Goal: Task Accomplishment & Management: Complete application form

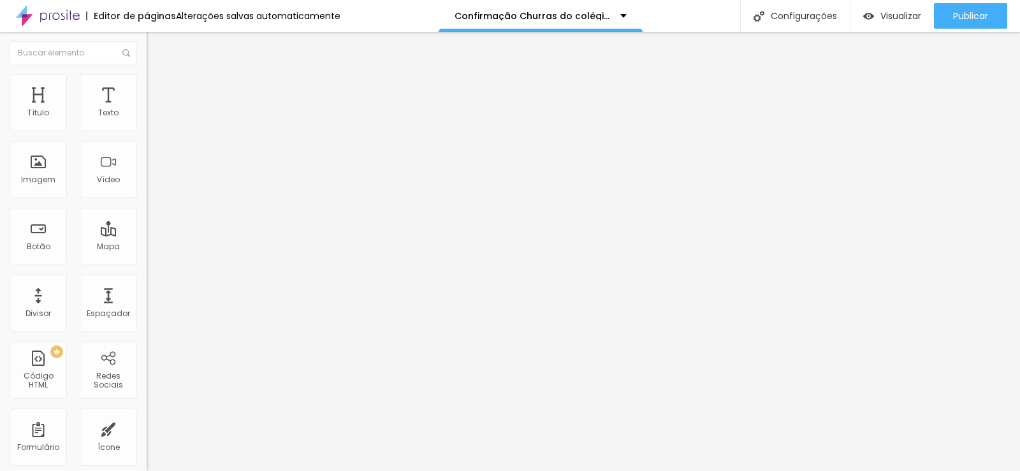
click at [147, 120] on input "[STREET_ADDRESS][PERSON_NAME] - Granjas Rurais Reunidas São Judas Tadeu" at bounding box center [223, 113] width 153 height 13
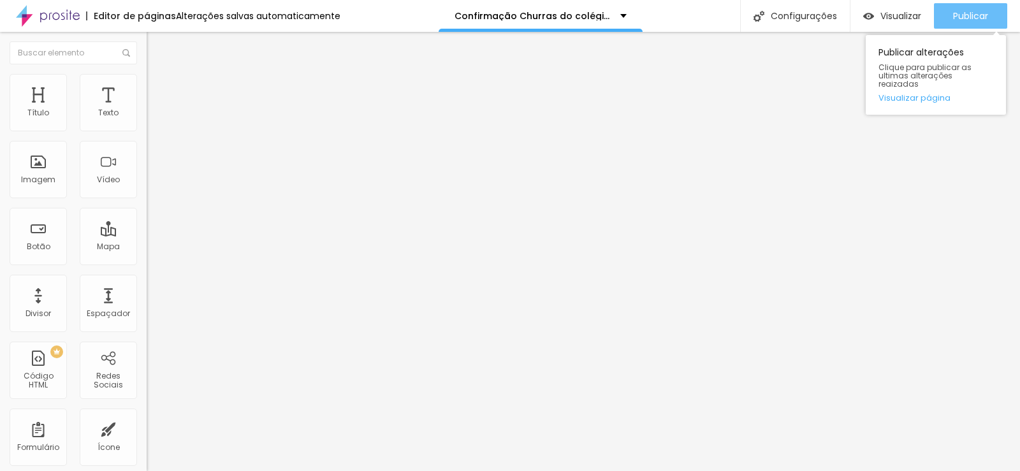
type input "chacara do nilo"
click at [973, 17] on span "Publicar" at bounding box center [970, 16] width 35 height 10
click at [953, 21] on span "Publicar" at bounding box center [970, 16] width 35 height 10
click at [978, 17] on span "Publicar" at bounding box center [970, 16] width 35 height 10
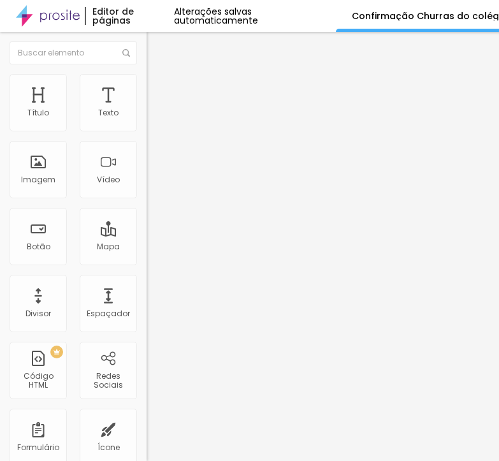
click at [147, 129] on img at bounding box center [151, 133] width 8 height 8
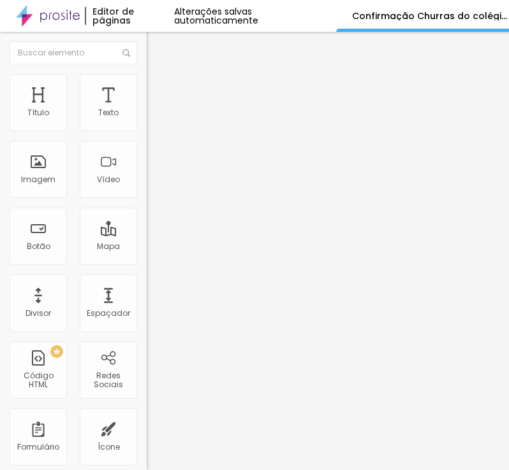
drag, startPoint x: 311, startPoint y: 105, endPoint x: -74, endPoint y: 106, distance: 384.9
click at [0, 106] on html "Editor de páginas Alterações salvas automaticamente Confirmação Churras do colé…" at bounding box center [254, 235] width 509 height 470
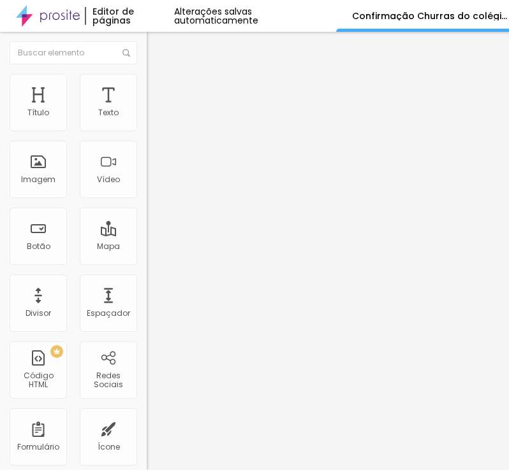
drag, startPoint x: 138, startPoint y: 280, endPoint x: 120, endPoint y: 300, distance: 26.7
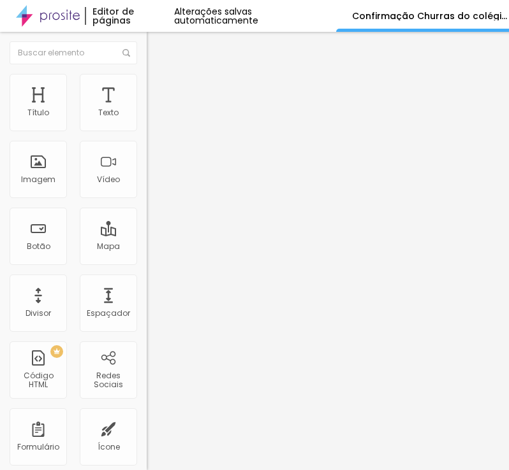
scroll to position [127, 0]
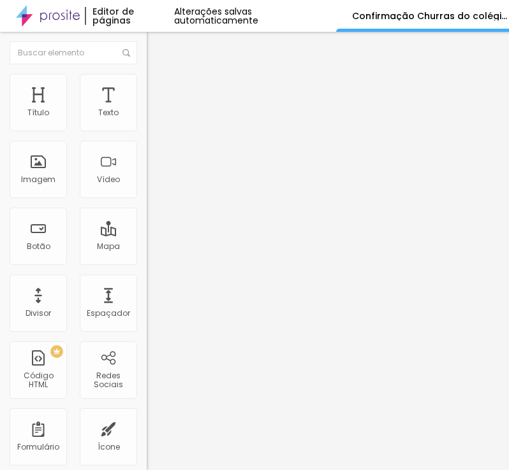
drag, startPoint x: 156, startPoint y: 142, endPoint x: 169, endPoint y: 170, distance: 30.8
drag, startPoint x: 262, startPoint y: 252, endPoint x: -24, endPoint y: 266, distance: 286.5
click at [0, 266] on html "Editor de páginas Alterações salvas automaticamente Confirmação Churras do colé…" at bounding box center [254, 235] width 509 height 470
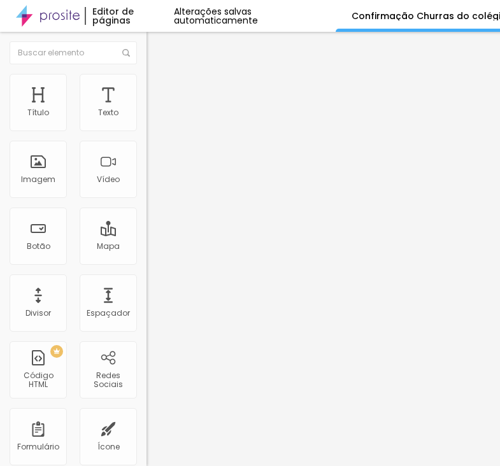
click at [147, 129] on div "Form" at bounding box center [220, 118] width 147 height 22
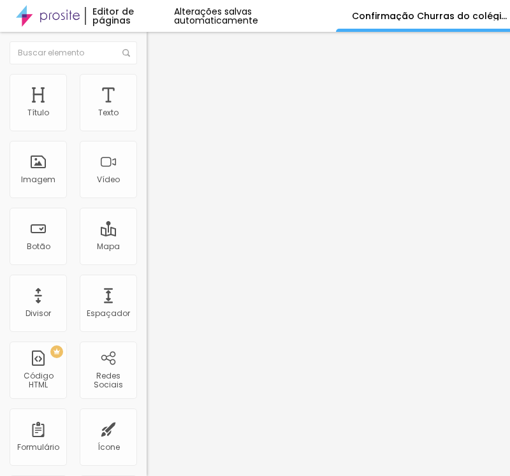
paste input "Autorização Churras do colegio jd das nações medio TURMAS 2025"
drag, startPoint x: 200, startPoint y: 103, endPoint x: 294, endPoint y: 110, distance: 94.6
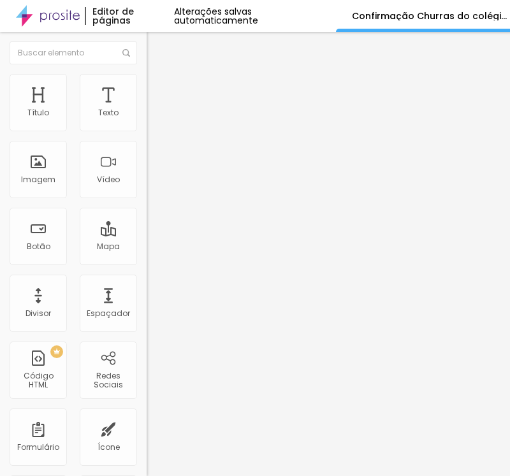
drag, startPoint x: 264, startPoint y: 103, endPoint x: 199, endPoint y: 103, distance: 65.0
type input "Autorização Churras do colegio fenix medio TURMAS 2025"
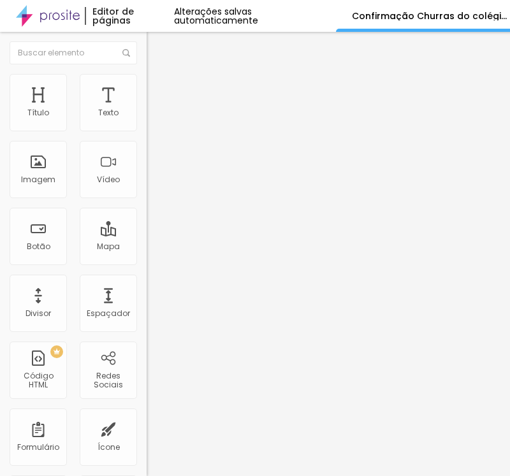
scroll to position [66, 0]
drag, startPoint x: 115, startPoint y: 188, endPoint x: 46, endPoint y: 184, distance: 68.9
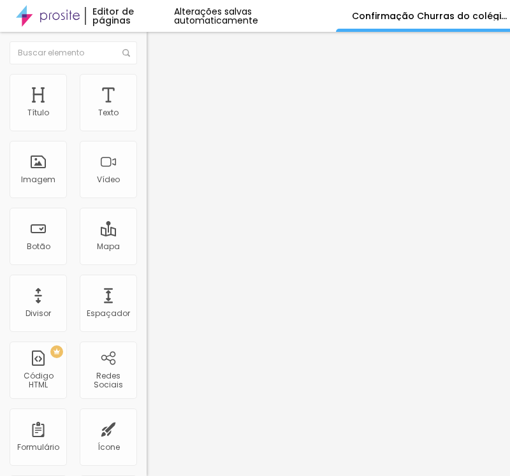
paste input "responsável (mesmo do contrato):"
type input "Nome responsável (mesmo do contrato):"
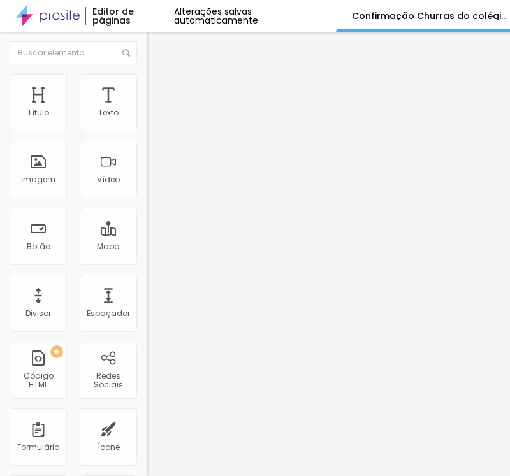
paste input "CPF do responsável"
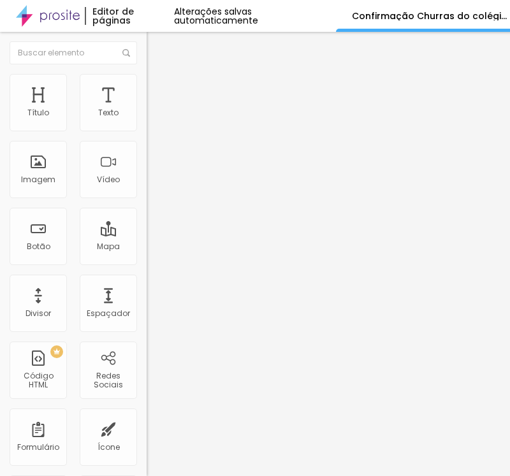
type input "CPF do responsável"
paste input "Número de celular com ddd do responsável"
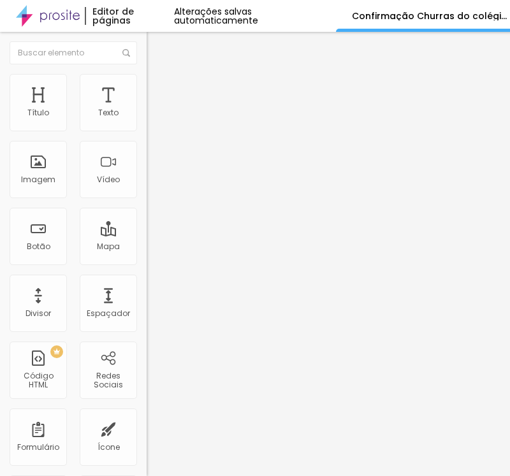
type input "Número de celular com ddd do responsável"
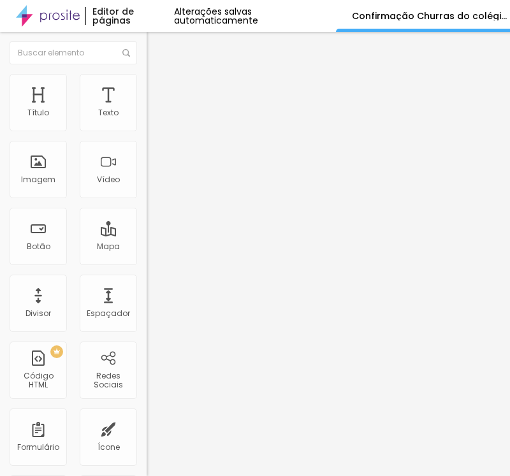
paste input "completo do aluno(a)"
type input "Nome completo do aluno(a)"
drag, startPoint x: 166, startPoint y: 224, endPoint x: 39, endPoint y: 234, distance: 127.2
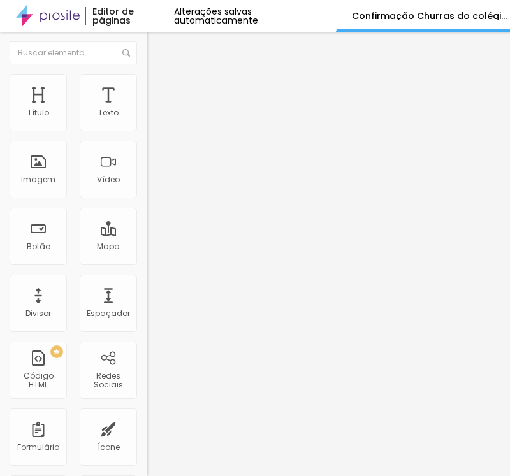
paste input "Eu responsável pelo aluno(a) acima, autorizo sua participação no evento."
type input "Eu responsável pelo aluno(a) acima, autorizo sua participação no evento."
drag, startPoint x: 150, startPoint y: 301, endPoint x: 73, endPoint y: 305, distance: 77.2
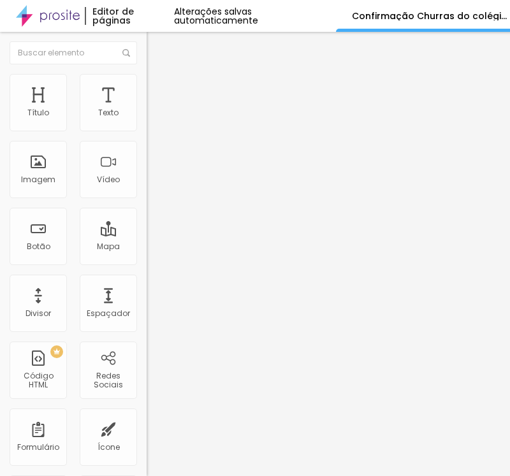
paste input "Sim, eu autorizo."
type input "Sim, eu autorizo."
drag, startPoint x: 359, startPoint y: 178, endPoint x: 351, endPoint y: 164, distance: 15.4
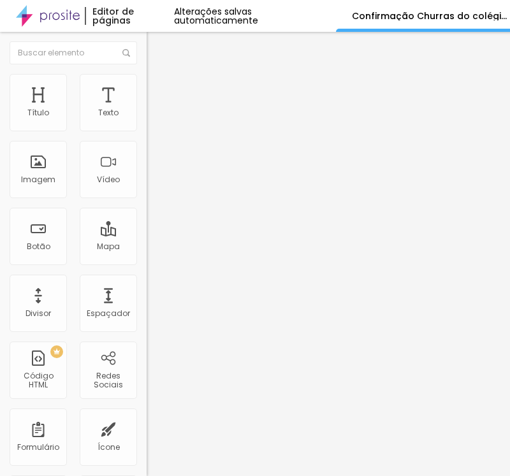
drag, startPoint x: 266, startPoint y: 264, endPoint x: 31, endPoint y: 269, distance: 235.2
paste textarea "Confirmação realiz"
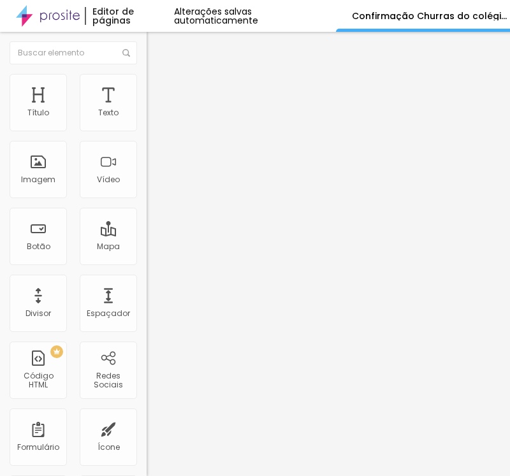
type textarea "Confirmação realizada com sucesso!"
paste input "[EMAIL_ADDRESS][DOMAIN_NAME]"
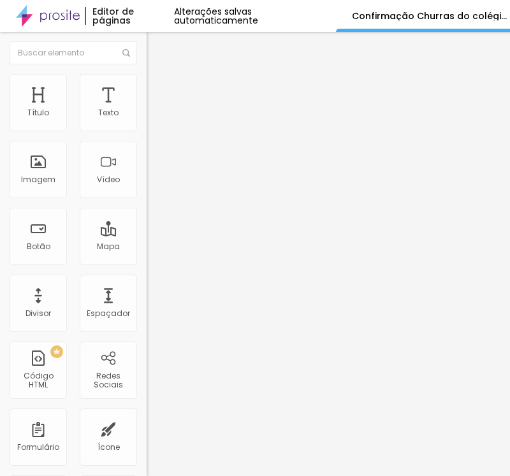
scroll to position [0, 0]
type input "[EMAIL_ADDRESS][DOMAIN_NAME]"
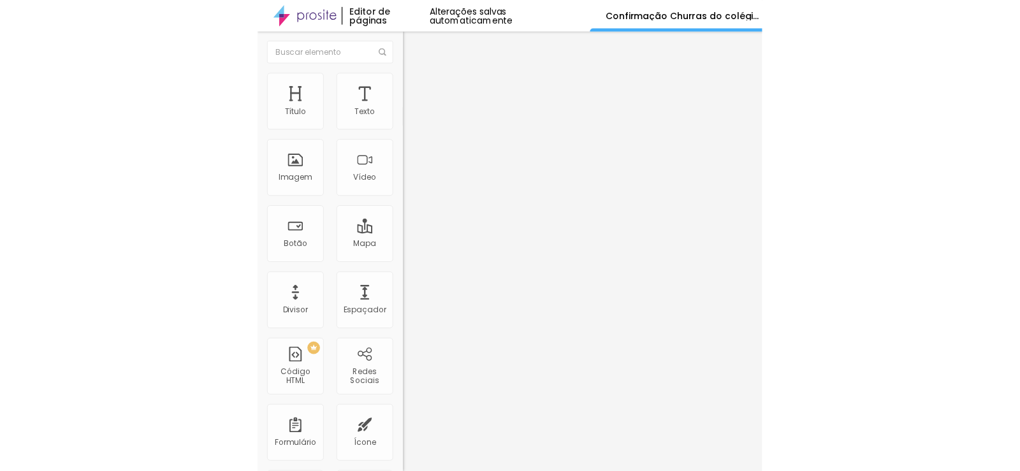
scroll to position [156, 0]
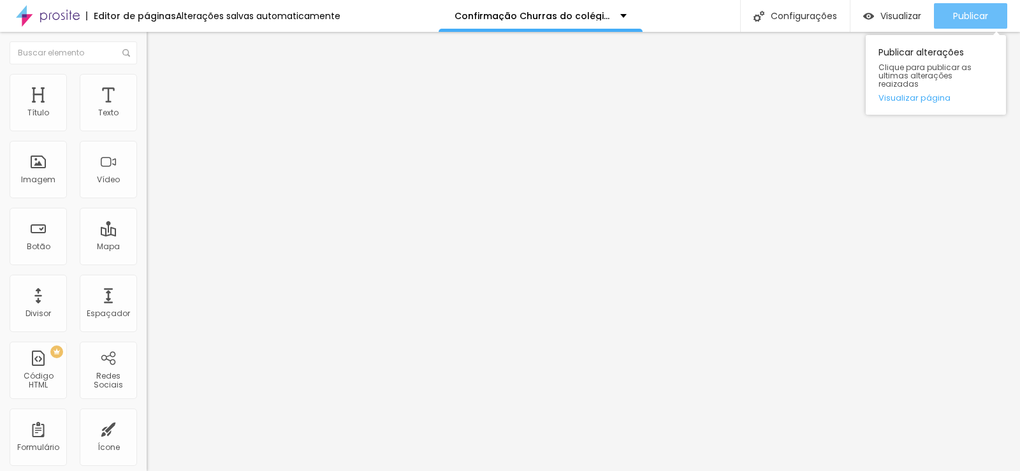
click at [970, 16] on span "Publicar" at bounding box center [970, 16] width 35 height 10
click at [967, 12] on span "Publicar" at bounding box center [970, 16] width 35 height 10
drag, startPoint x: 978, startPoint y: 21, endPoint x: 962, endPoint y: 32, distance: 19.8
click at [978, 21] on span "Publicar" at bounding box center [970, 16] width 35 height 10
click at [979, 11] on span "Publicar" at bounding box center [970, 16] width 35 height 10
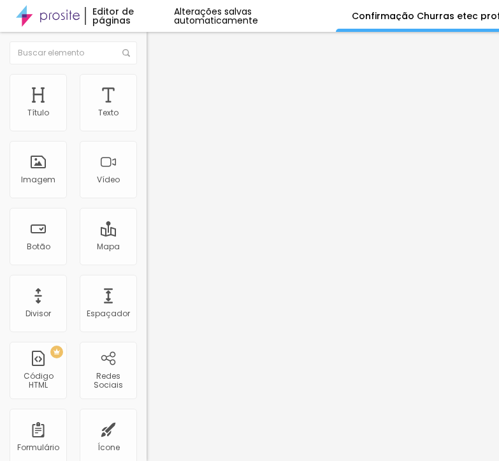
click at [147, 129] on img at bounding box center [151, 133] width 8 height 8
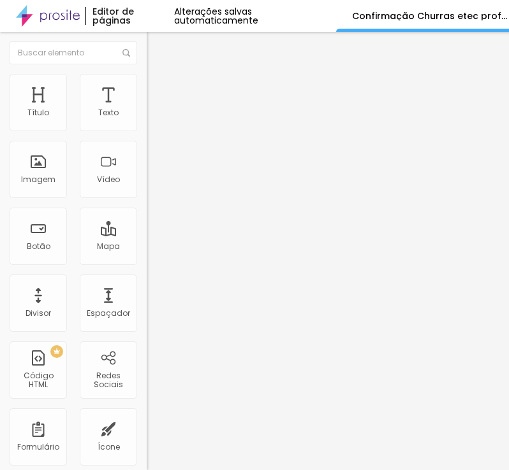
drag, startPoint x: 326, startPoint y: 103, endPoint x: -29, endPoint y: 113, distance: 355.1
click at [0, 113] on html "Editor de páginas Alterações salvas automaticamente Confirmação Churras etec pr…" at bounding box center [254, 235] width 509 height 470
drag, startPoint x: 329, startPoint y: 101, endPoint x: 346, endPoint y: 99, distance: 17.3
drag, startPoint x: 366, startPoint y: 98, endPoint x: -38, endPoint y: 105, distance: 404.7
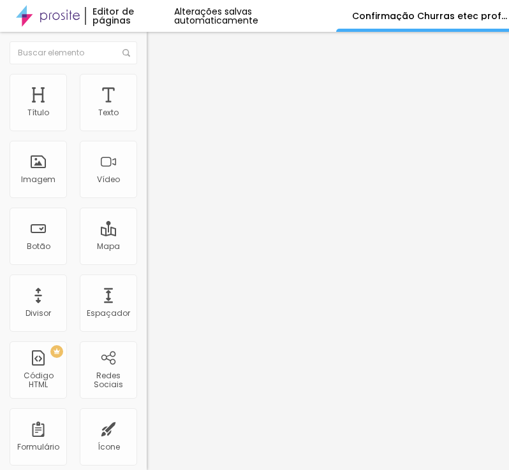
click at [0, 105] on html "Editor de páginas Alterações salvas automaticamente Confirmação Churras etec pr…" at bounding box center [254, 235] width 509 height 470
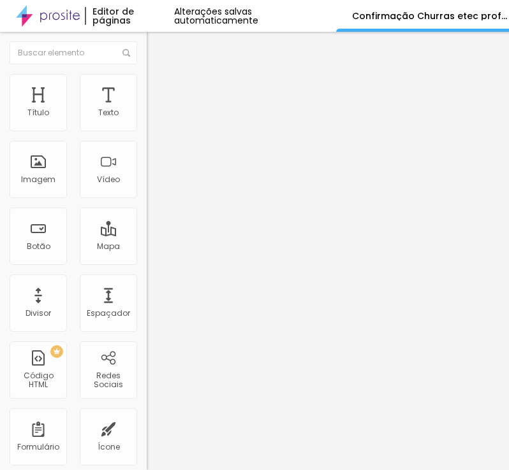
scroll to position [0, 0]
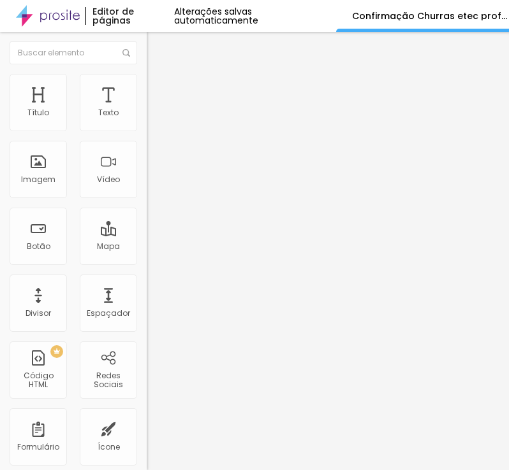
drag, startPoint x: 236, startPoint y: 259, endPoint x: -59, endPoint y: 264, distance: 295.7
click at [0, 264] on html "Editor de páginas Alterações salvas automaticamente Confirmação Churras etec pr…" at bounding box center [254, 235] width 509 height 470
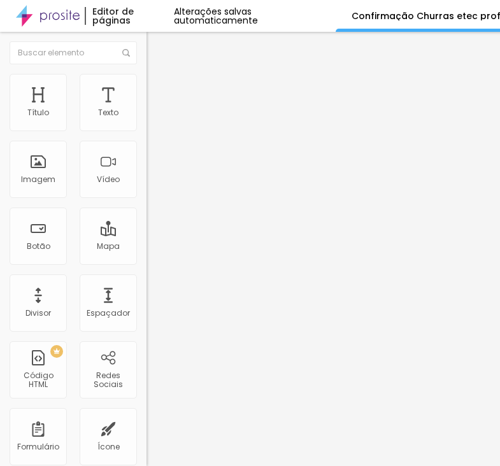
click at [147, 129] on img at bounding box center [151, 133] width 8 height 8
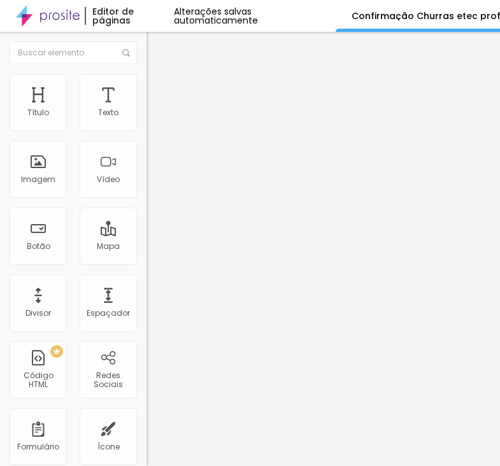
click at [147, 129] on div "Form" at bounding box center [220, 118] width 147 height 22
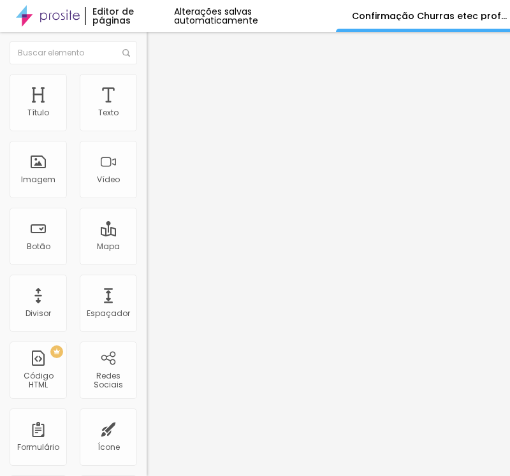
paste input "Autorização Churras do colegio fenix medio TURMAS 2025"
drag, startPoint x: 152, startPoint y: 103, endPoint x: 252, endPoint y: 103, distance: 100.7
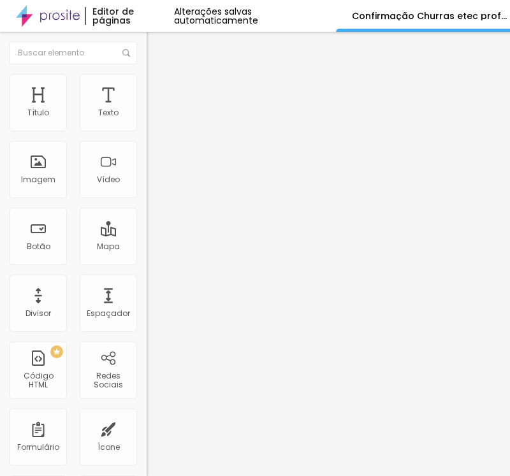
type input "Autorização Churras etec professor alfredo de barros TURMAS 2025"
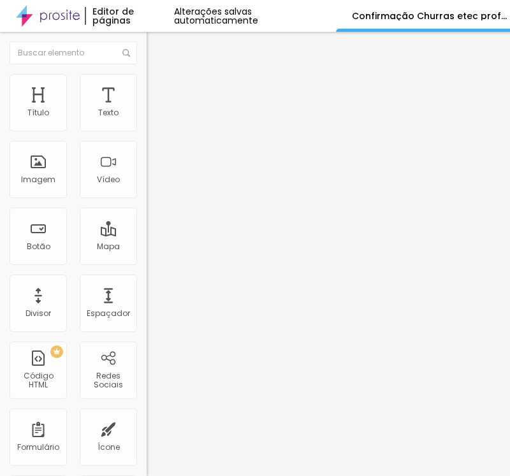
drag, startPoint x: 103, startPoint y: 128, endPoint x: 116, endPoint y: 141, distance: 18.9
paste input "responsável (mesmo do contrato):"
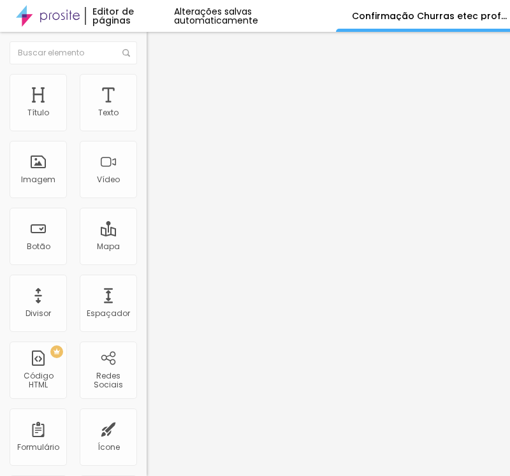
type input "Nome responsável (mesmo do contrato):"
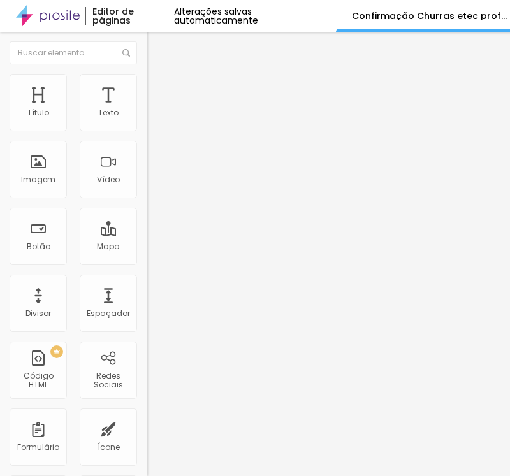
drag, startPoint x: 120, startPoint y: 224, endPoint x: 48, endPoint y: 224, distance: 72.6
paste input "CPF do responsável"
type input "CPF do responsável"
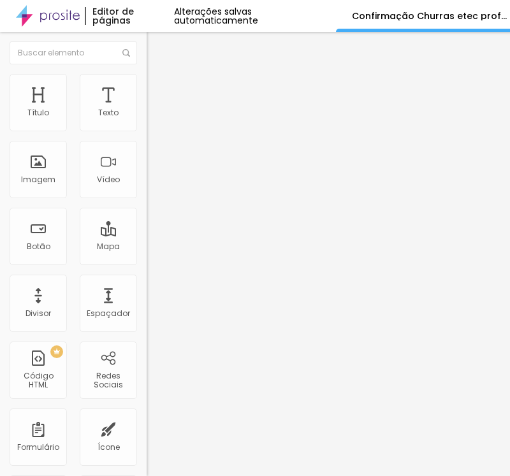
drag, startPoint x: 119, startPoint y: 273, endPoint x: 78, endPoint y: 271, distance: 41.4
paste input "Número de celular com ddd do responsável"
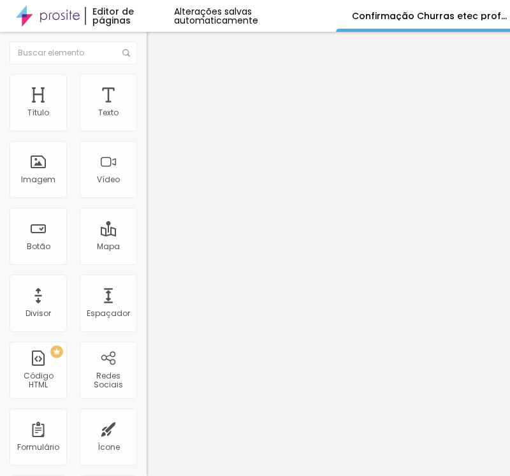
type input "Número de celular com ddd do responsável"
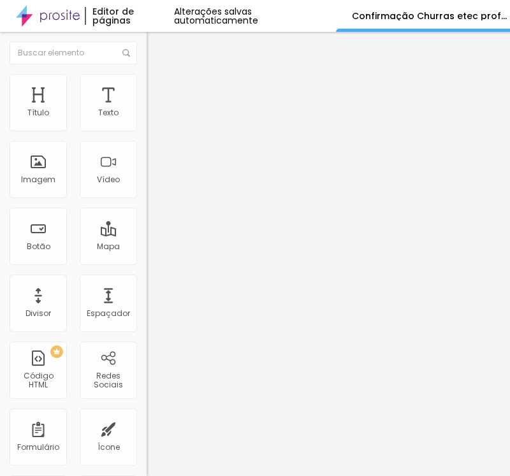
paste input "completo do aluno(a)"
type input "Nome completo do aluno(a)"
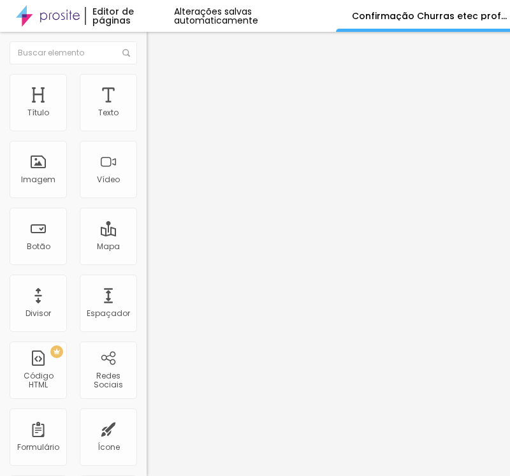
drag, startPoint x: 179, startPoint y: 213, endPoint x: 31, endPoint y: 211, distance: 147.9
paste input "Eu responsável pelo aluno(a) acima, autorizo sua participação no evento."
type input "Eu responsável pelo aluno(a) acima, autorizo sua participação no evento."
drag, startPoint x: 145, startPoint y: 291, endPoint x: 96, endPoint y: 278, distance: 50.2
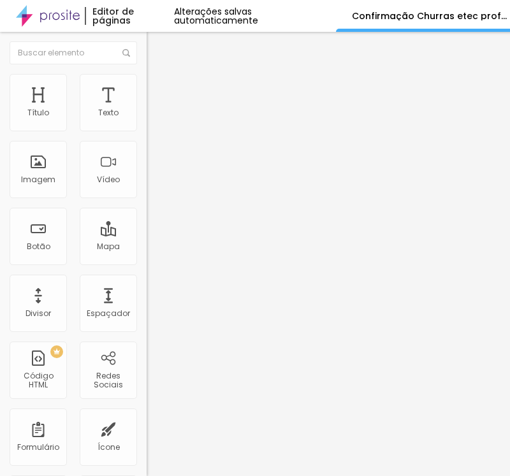
paste input "Sim, eu autorizo."
type input "Sim, eu autorizo."
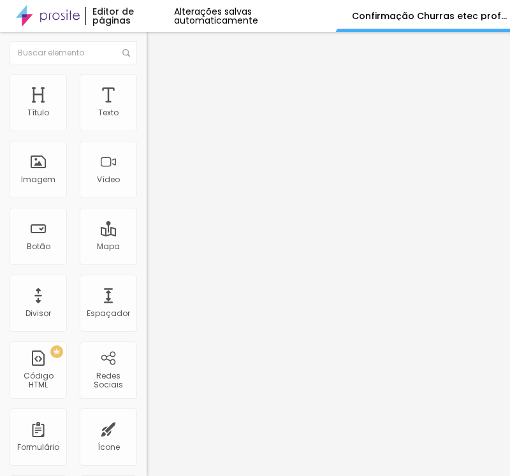
scroll to position [0, 0]
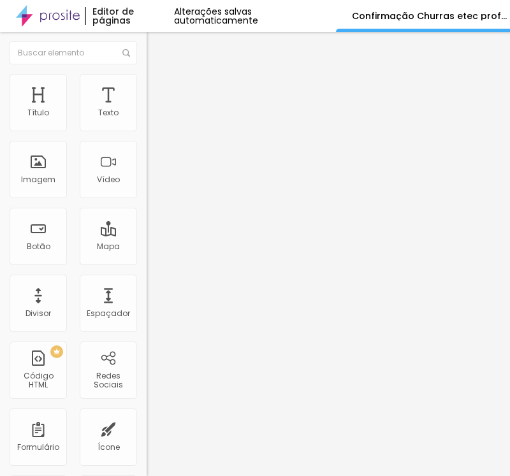
paste input "[EMAIL_ADDRESS][DOMAIN_NAME]"
type input "[EMAIL_ADDRESS][DOMAIN_NAME]"
paste textarea "Confirmação realiz"
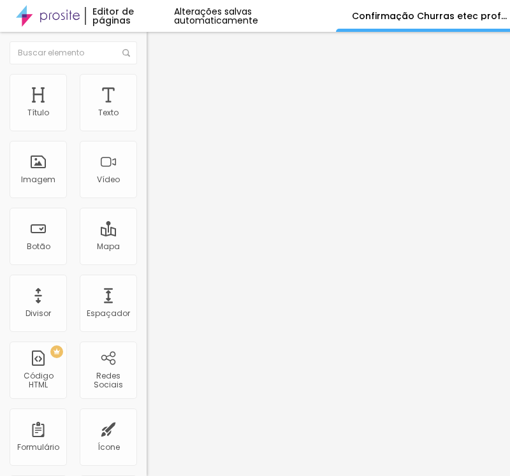
type textarea "Confirmação realizada com sucesso!"
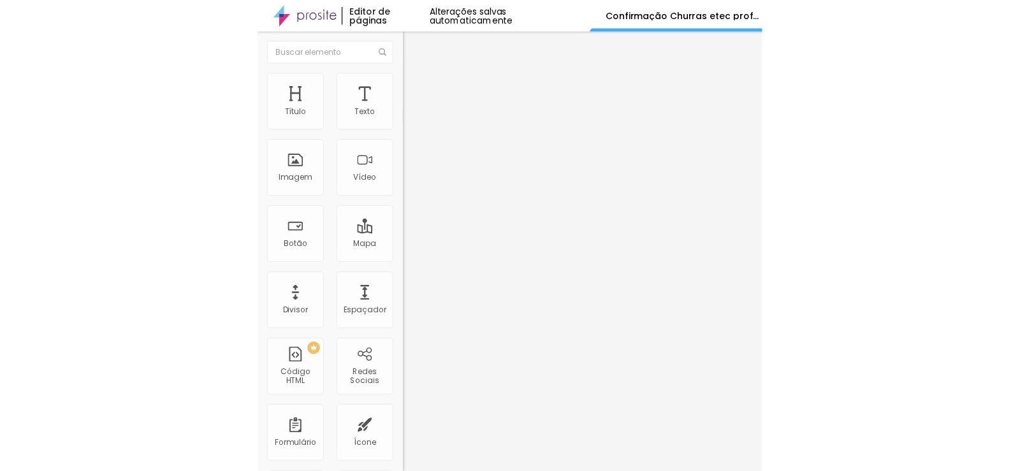
scroll to position [156, 0]
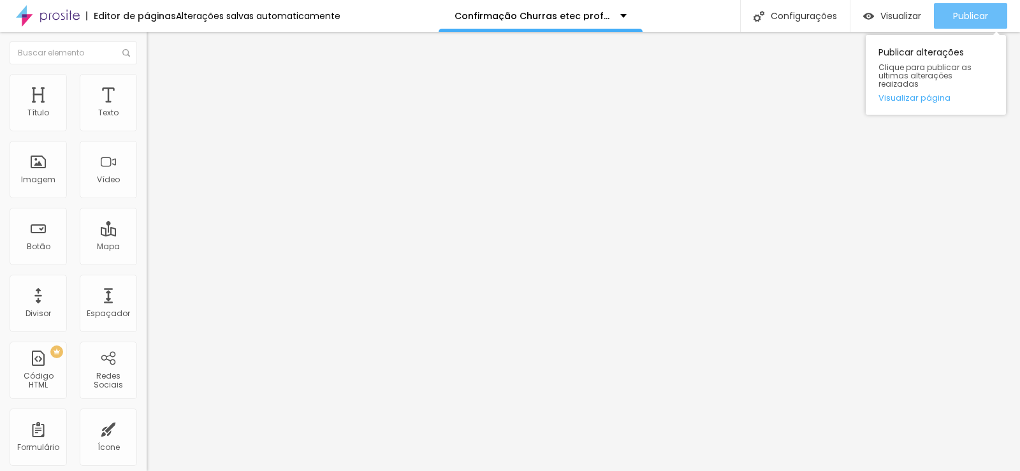
click at [944, 12] on button "Publicar" at bounding box center [970, 15] width 73 height 25
click at [959, 13] on span "Publicar" at bounding box center [970, 16] width 35 height 10
